Goal: Information Seeking & Learning: Learn about a topic

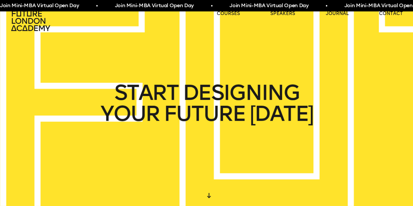
click at [335, 11] on div "Join Mini-MBA Virtual Open Day • Join Mini-MBA Virtual Open Day • Join Mini-MBA…" at bounding box center [206, 5] width 413 height 11
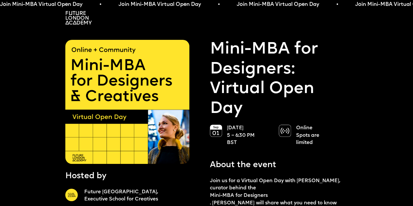
click at [77, 16] on img at bounding box center [78, 17] width 26 height 13
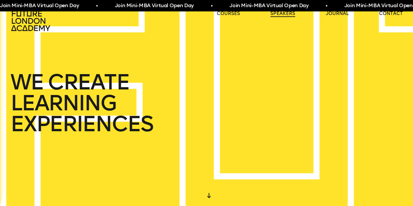
click at [272, 14] on link "speakers" at bounding box center [282, 13] width 25 height 7
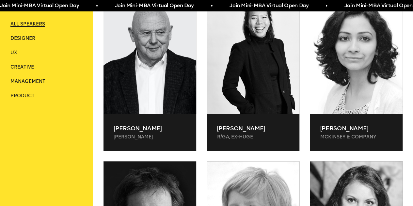
scroll to position [234, 0]
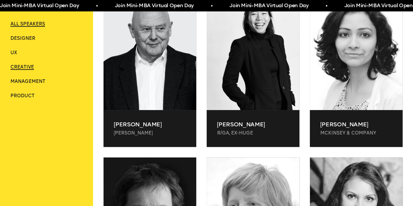
click at [25, 69] on span "Creative" at bounding box center [21, 67] width 23 height 6
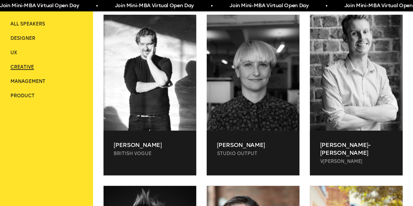
scroll to position [0, 0]
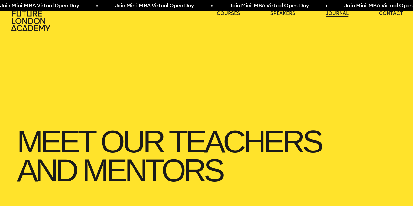
click at [330, 13] on link "journal" at bounding box center [336, 13] width 23 height 7
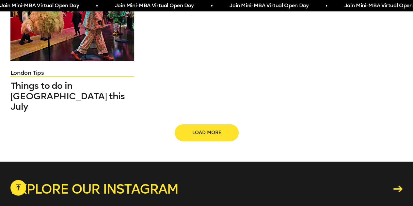
scroll to position [772, 0]
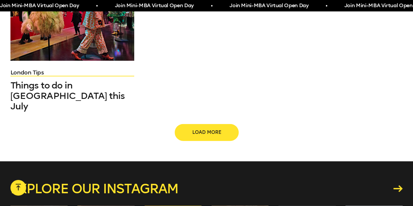
click at [194, 129] on span "Load more" at bounding box center [207, 132] width 42 height 7
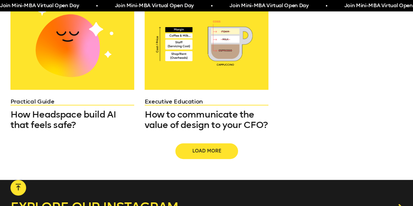
scroll to position [1237, 0]
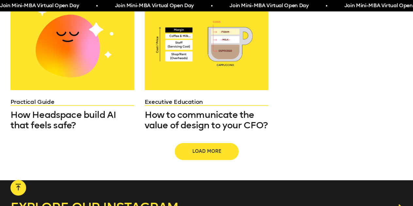
click at [211, 148] on span "Load more" at bounding box center [207, 151] width 42 height 7
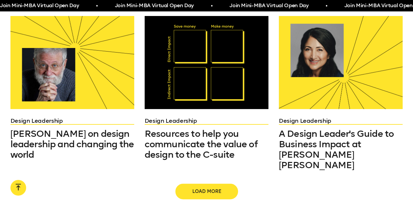
scroll to position [1777, 0]
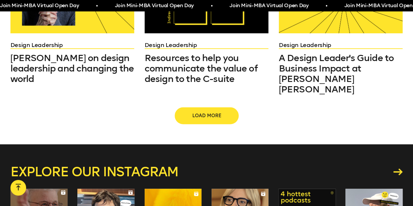
click at [217, 112] on span "Load more" at bounding box center [207, 115] width 42 height 7
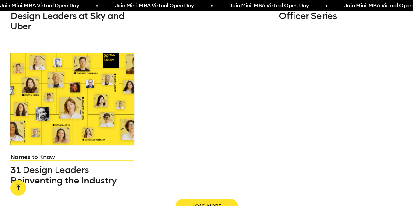
scroll to position [2334, 0]
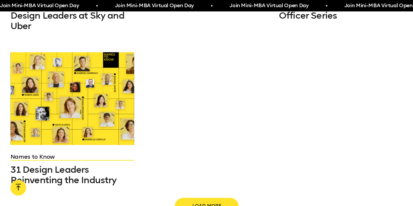
click at [201, 203] on span "Load more" at bounding box center [207, 206] width 42 height 7
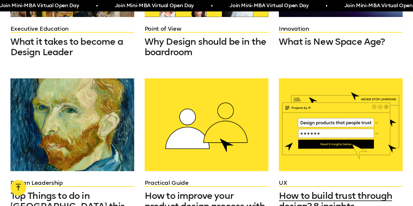
scroll to position [2627, 0]
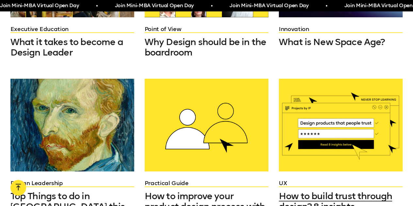
click at [333, 191] on span "How to build trust through design? 8 insights" at bounding box center [335, 201] width 113 height 21
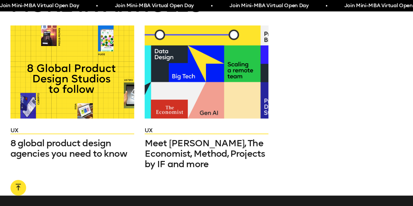
scroll to position [2023, 0]
